Goal: Task Accomplishment & Management: Use online tool/utility

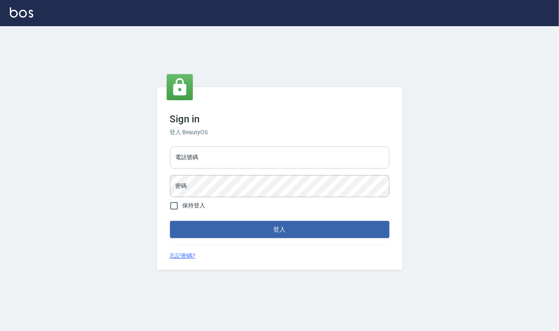
click at [230, 163] on input "電話號碼" at bounding box center [279, 157] width 219 height 22
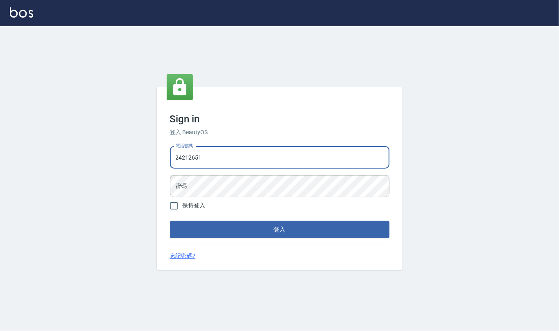
type input "24212651"
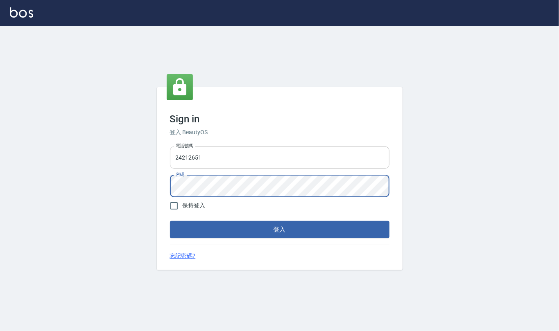
click at [170, 221] on button "登入" at bounding box center [279, 229] width 219 height 17
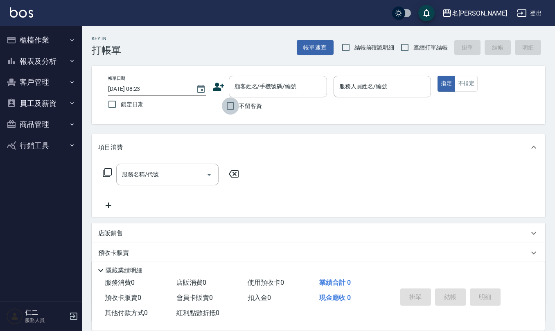
click at [230, 107] on input "不留客資" at bounding box center [230, 105] width 17 height 17
checkbox input "true"
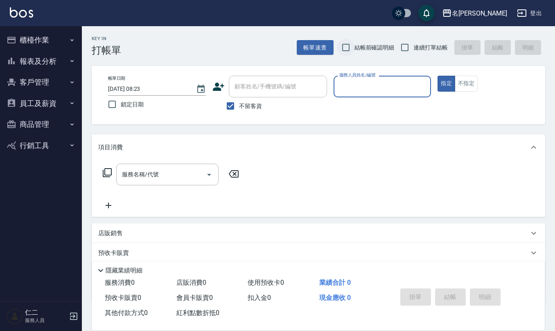
click at [346, 45] on input "結帳前確認明細" at bounding box center [345, 47] width 17 height 17
checkbox input "true"
click at [405, 48] on input "連續打單結帳" at bounding box center [404, 47] width 17 height 17
checkbox input "true"
click at [358, 83] on input "服務人員姓名/編號" at bounding box center [382, 86] width 90 height 14
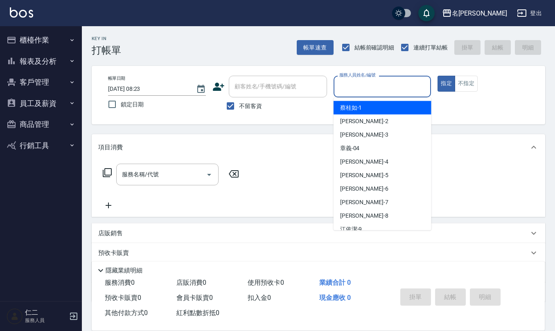
click at [358, 83] on input "服務人員姓名/編號" at bounding box center [382, 86] width 90 height 14
